Goal: Entertainment & Leisure: Browse casually

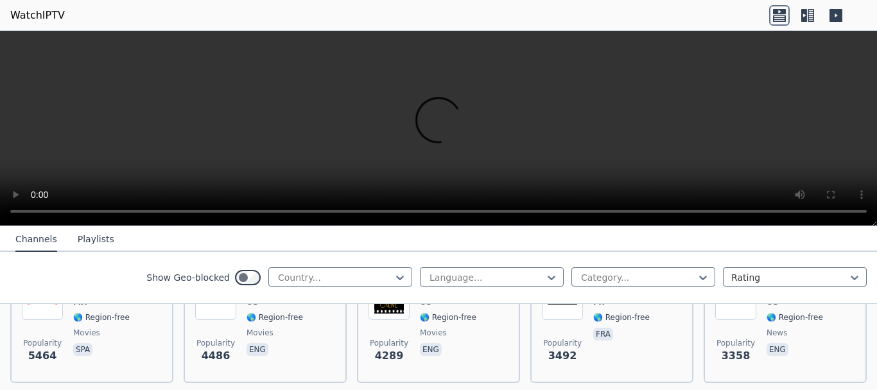
scroll to position [317, 0]
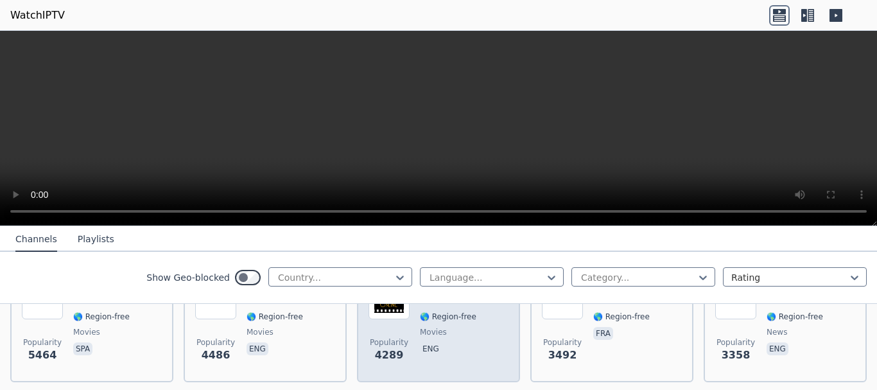
click at [388, 347] on span "4289" at bounding box center [389, 354] width 29 height 15
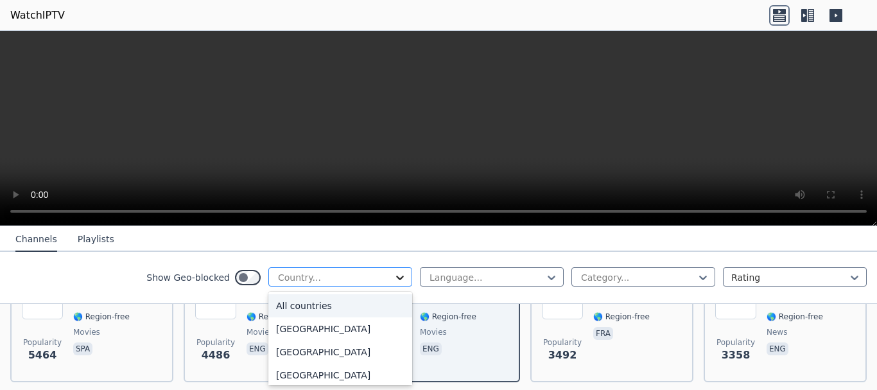
click at [396, 277] on icon at bounding box center [400, 277] width 8 height 4
click at [300, 306] on div "All countries" at bounding box center [340, 305] width 144 height 23
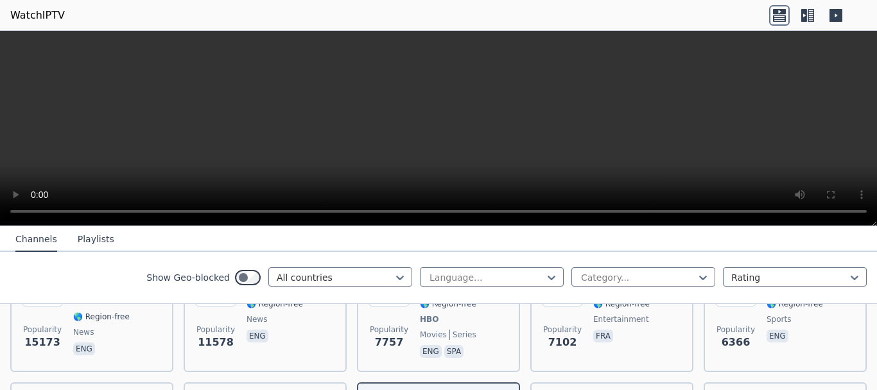
scroll to position [202, 0]
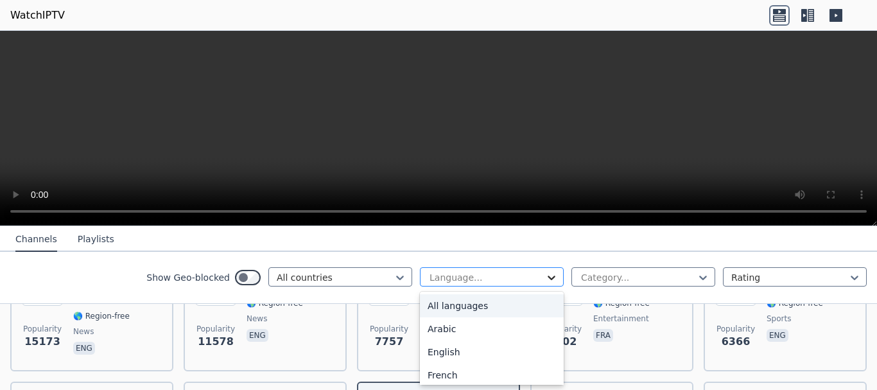
click at [545, 278] on icon at bounding box center [551, 277] width 13 height 13
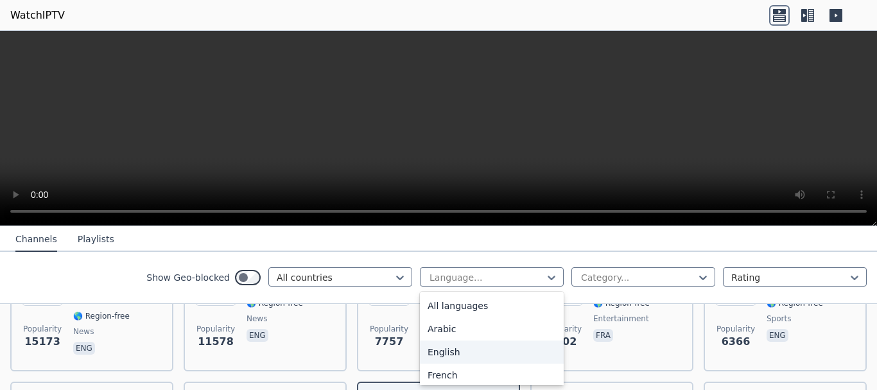
click at [442, 354] on div "English" at bounding box center [492, 351] width 144 height 23
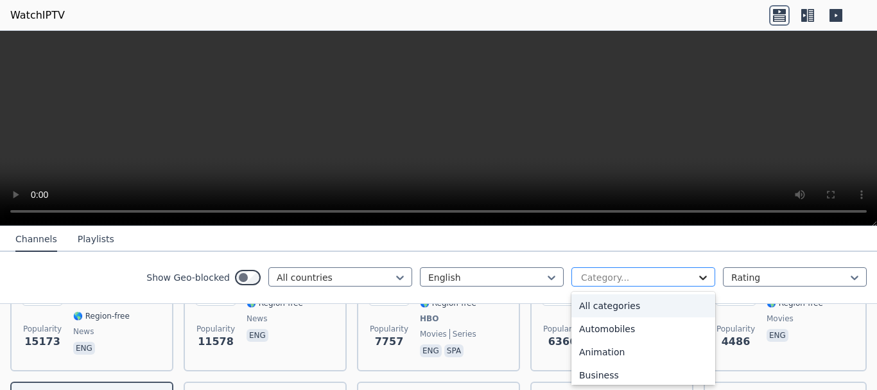
click at [697, 279] on icon at bounding box center [703, 277] width 13 height 13
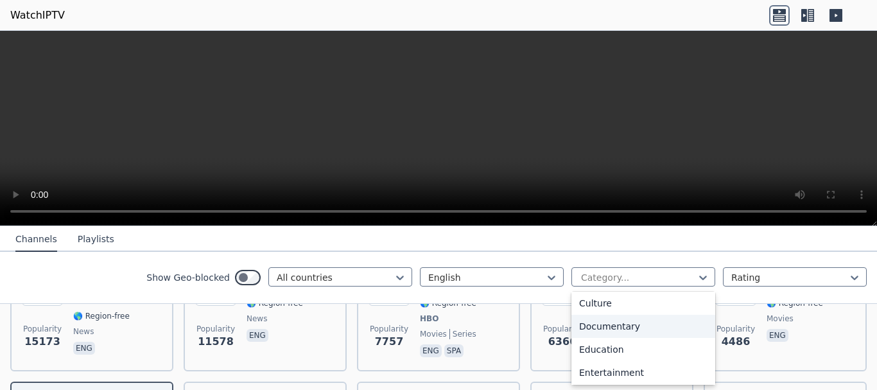
scroll to position [165, 0]
click at [612, 327] on div "Documentary" at bounding box center [643, 325] width 144 height 23
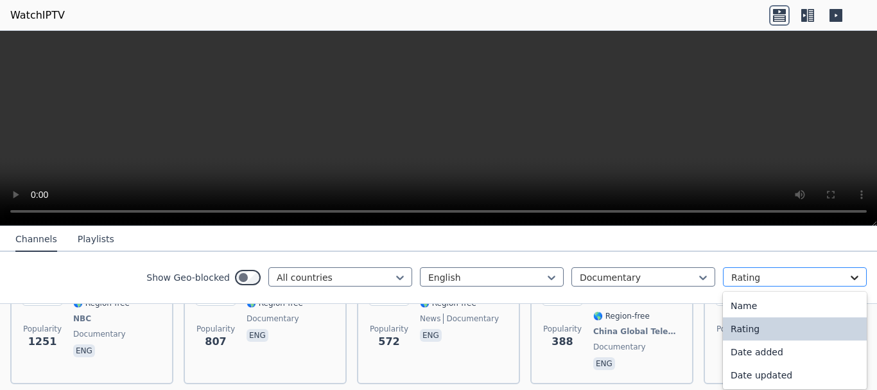
click at [848, 276] on icon at bounding box center [854, 277] width 13 height 13
click at [781, 329] on div "Rating" at bounding box center [795, 328] width 144 height 23
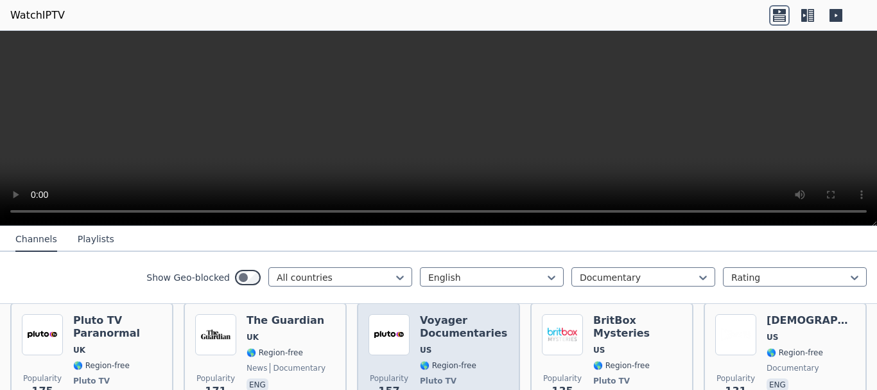
scroll to position [447, 0]
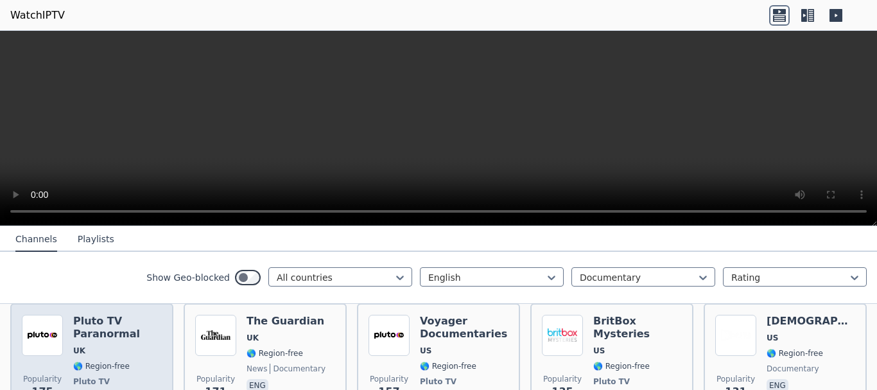
click at [95, 361] on span "🌎 Region-free" at bounding box center [101, 366] width 56 height 10
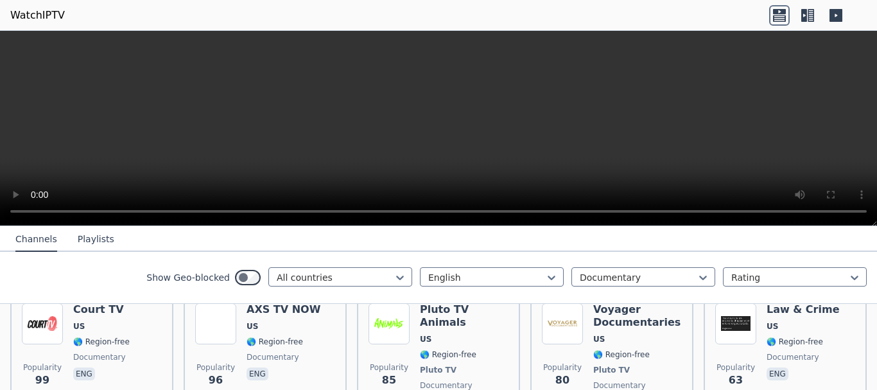
scroll to position [600, 0]
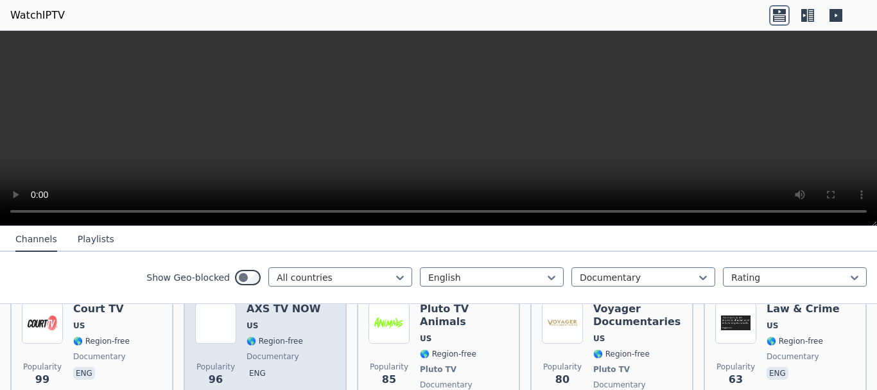
click at [263, 351] on span "documentary" at bounding box center [273, 356] width 53 height 10
click at [260, 336] on span "🌎 Region-free" at bounding box center [275, 341] width 56 height 10
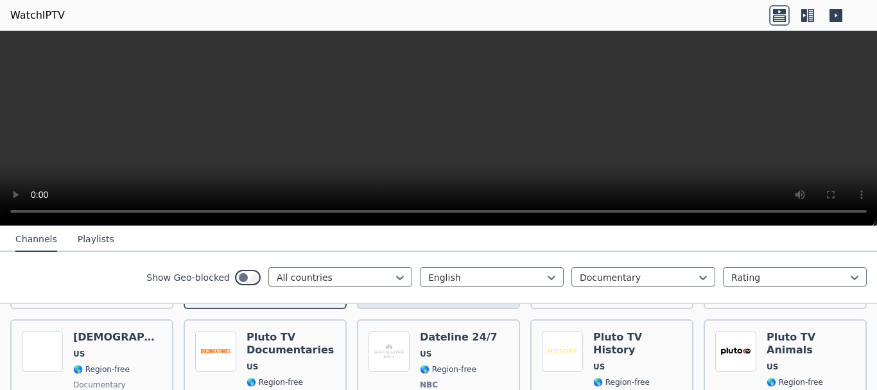
scroll to position [715, 0]
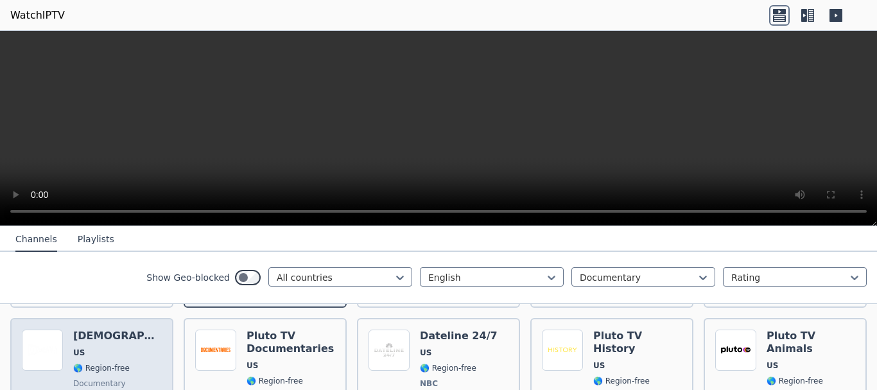
click at [96, 363] on span "🌎 Region-free" at bounding box center [101, 368] width 56 height 10
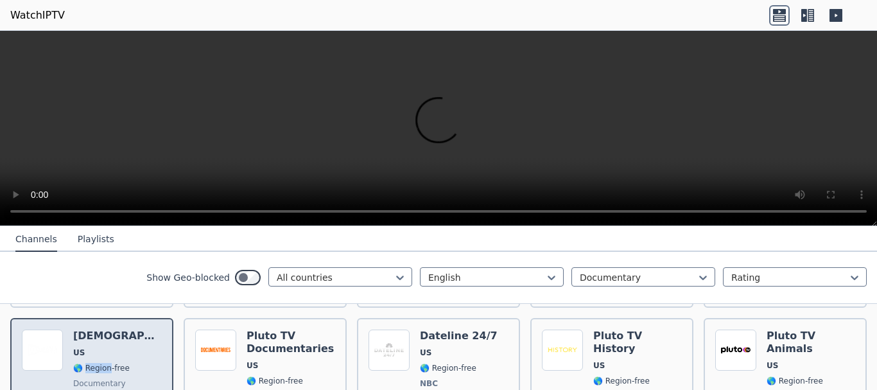
click at [96, 363] on span "🌎 Region-free" at bounding box center [101, 368] width 56 height 10
click at [98, 329] on h6 "[DEMOGRAPHIC_DATA]" at bounding box center [117, 335] width 89 height 13
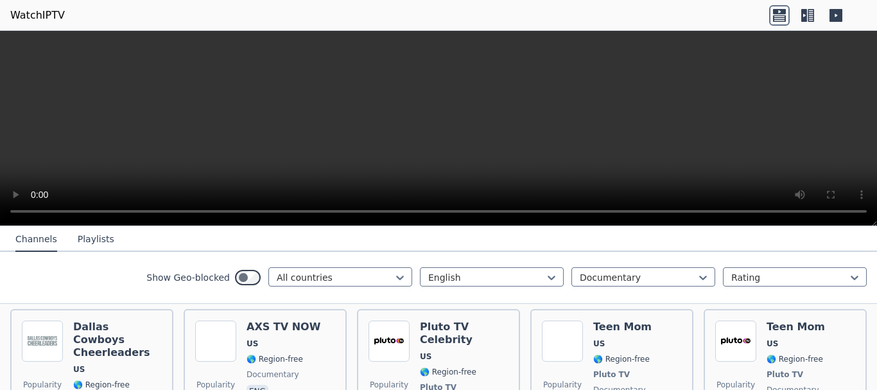
scroll to position [1020, 0]
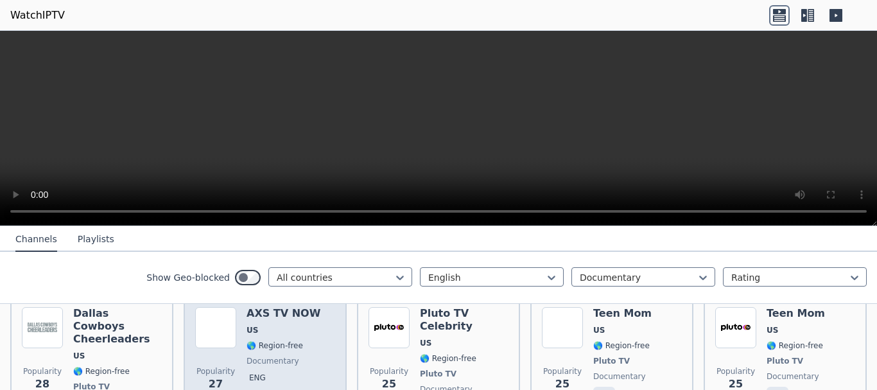
click at [265, 340] on span "🌎 Region-free" at bounding box center [275, 345] width 56 height 10
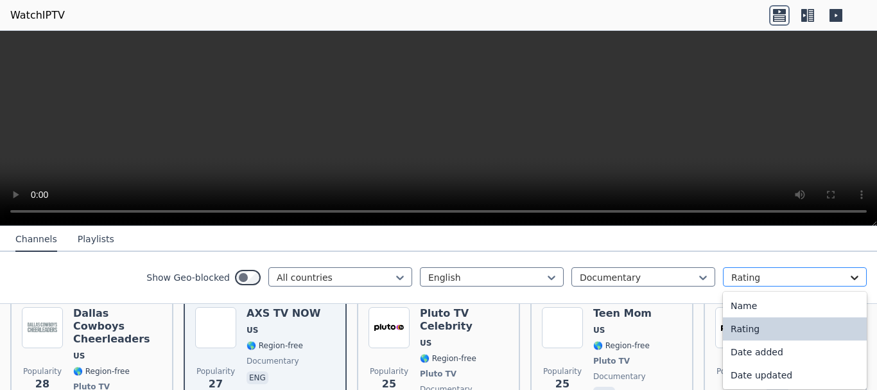
click at [851, 278] on icon at bounding box center [855, 277] width 8 height 4
click at [763, 356] on div "Date added" at bounding box center [795, 351] width 144 height 23
